Goal: Task Accomplishment & Management: Use online tool/utility

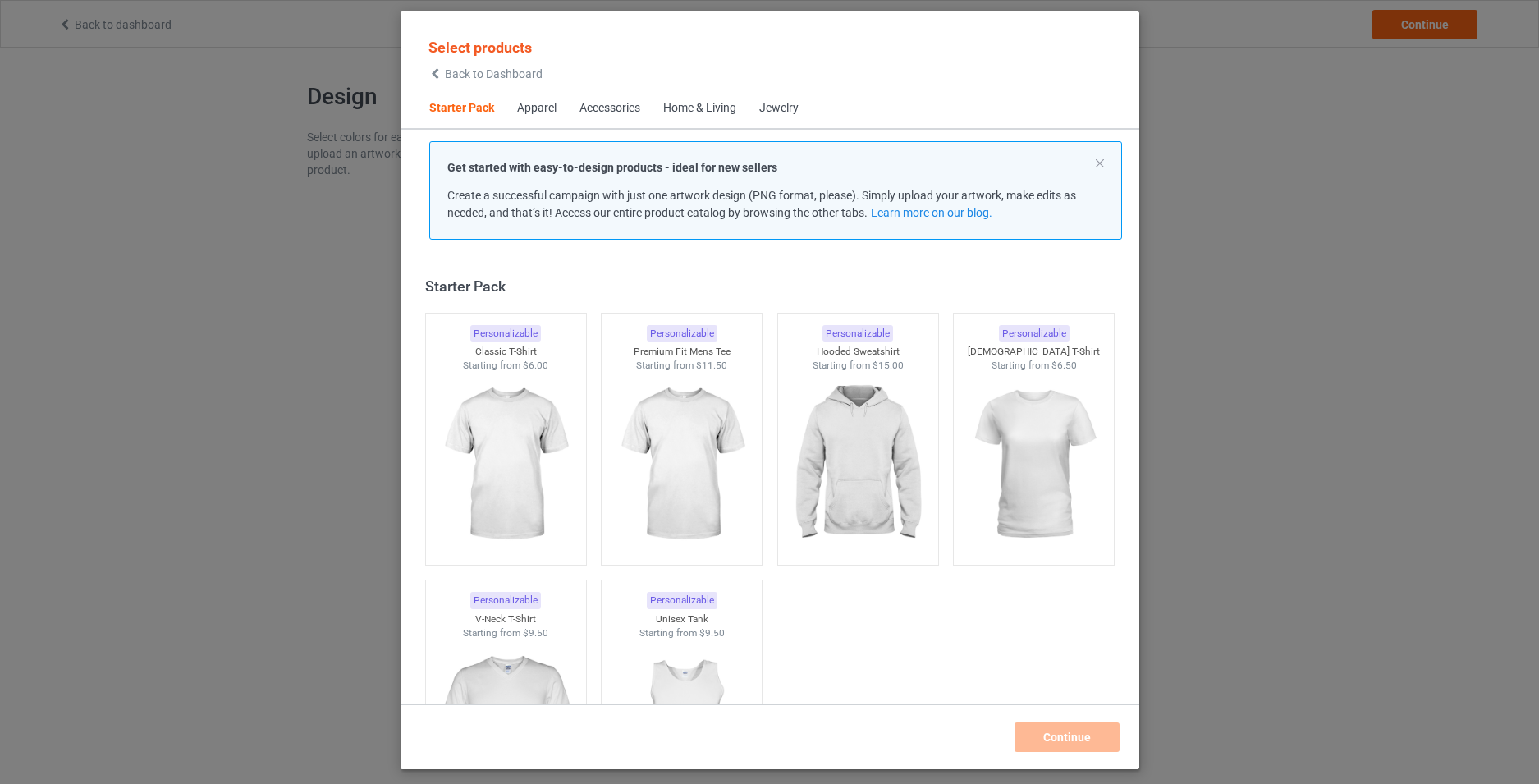
scroll to position [22, 0]
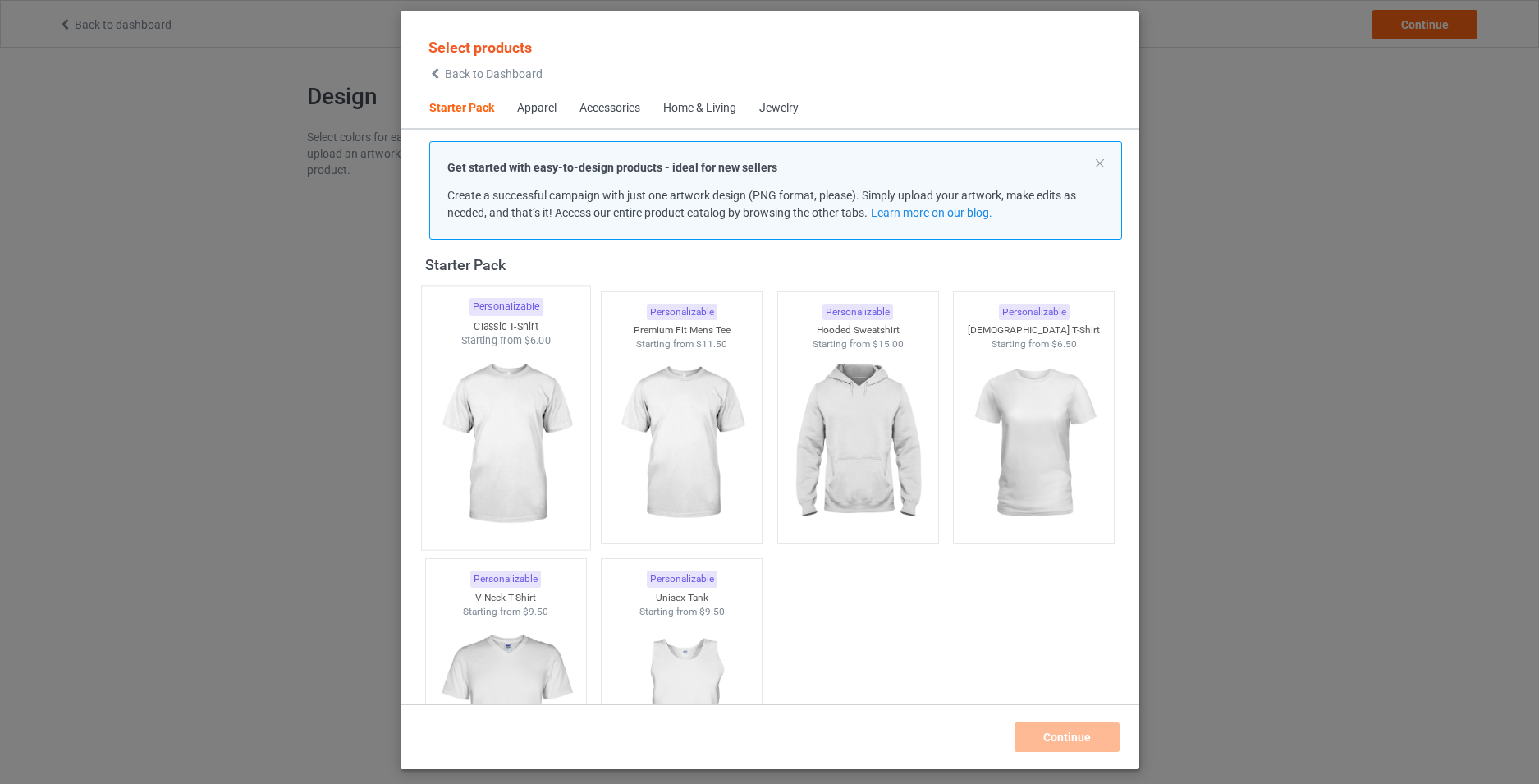
click at [521, 389] on img at bounding box center [506, 444] width 154 height 193
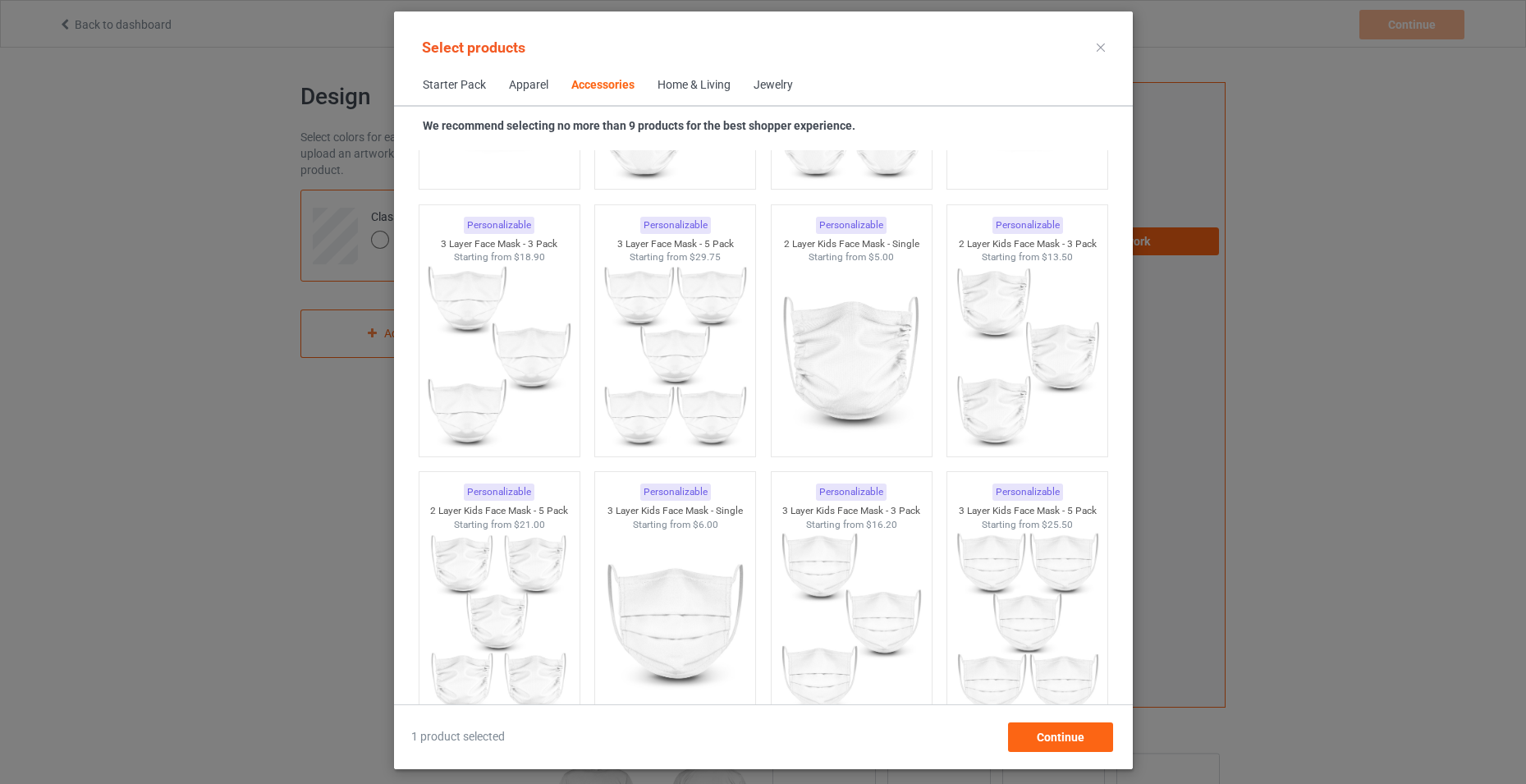
scroll to position [4371, 0]
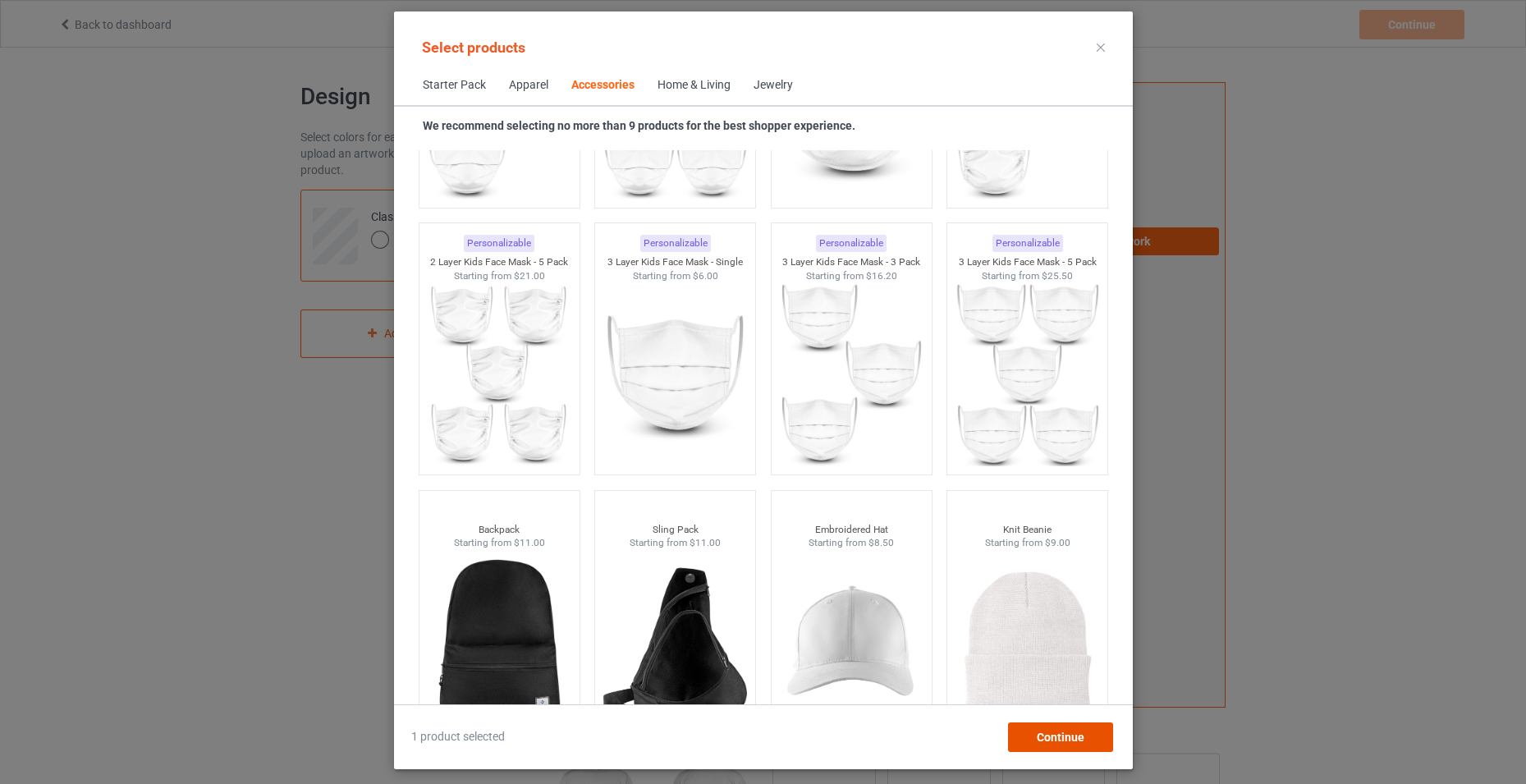
click at [1087, 730] on div "Continue" at bounding box center [1060, 736] width 105 height 29
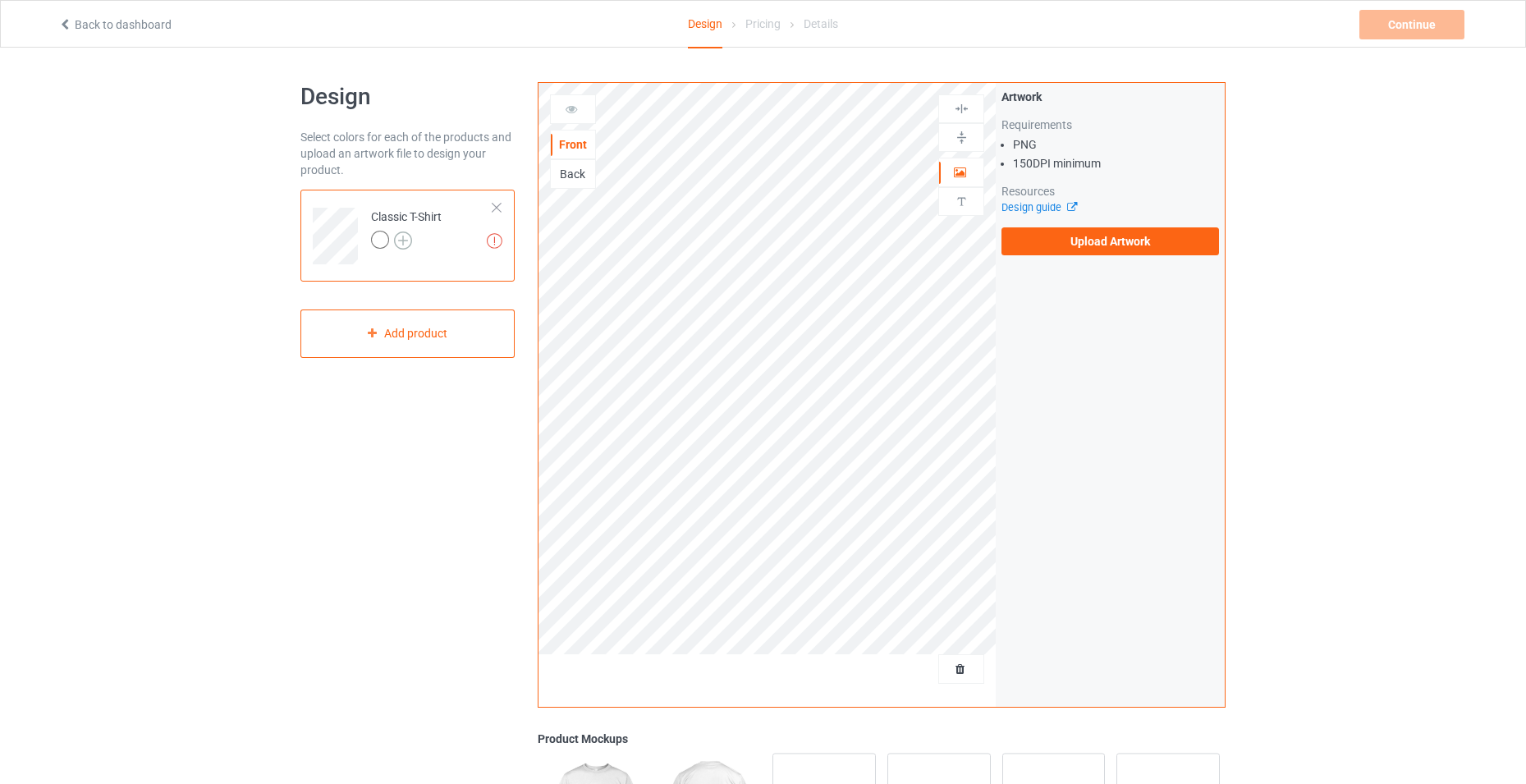
click at [406, 241] on img at bounding box center [403, 240] width 18 height 18
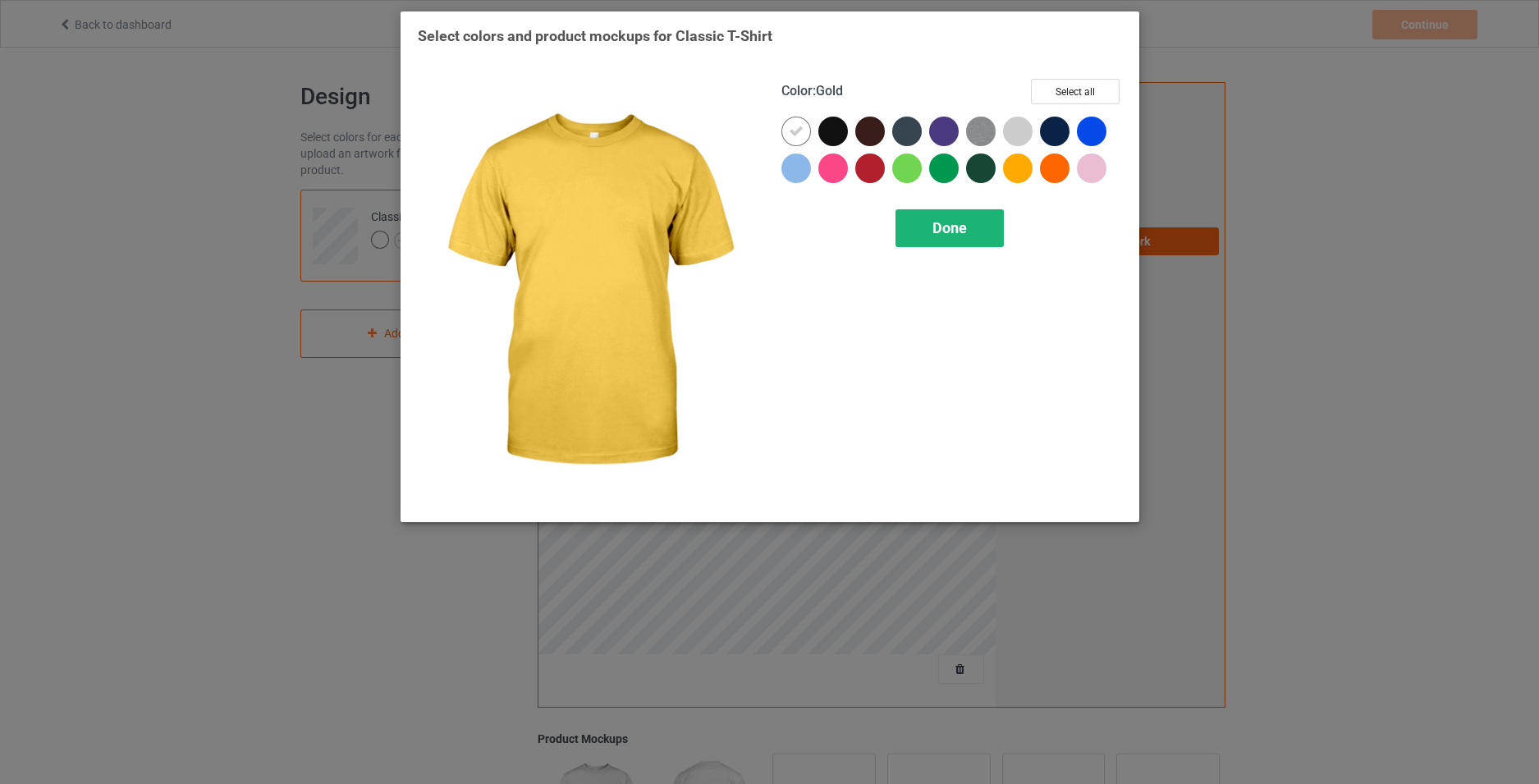
click at [974, 220] on div "Done" at bounding box center [949, 228] width 108 height 38
